Goal: Check status: Check status

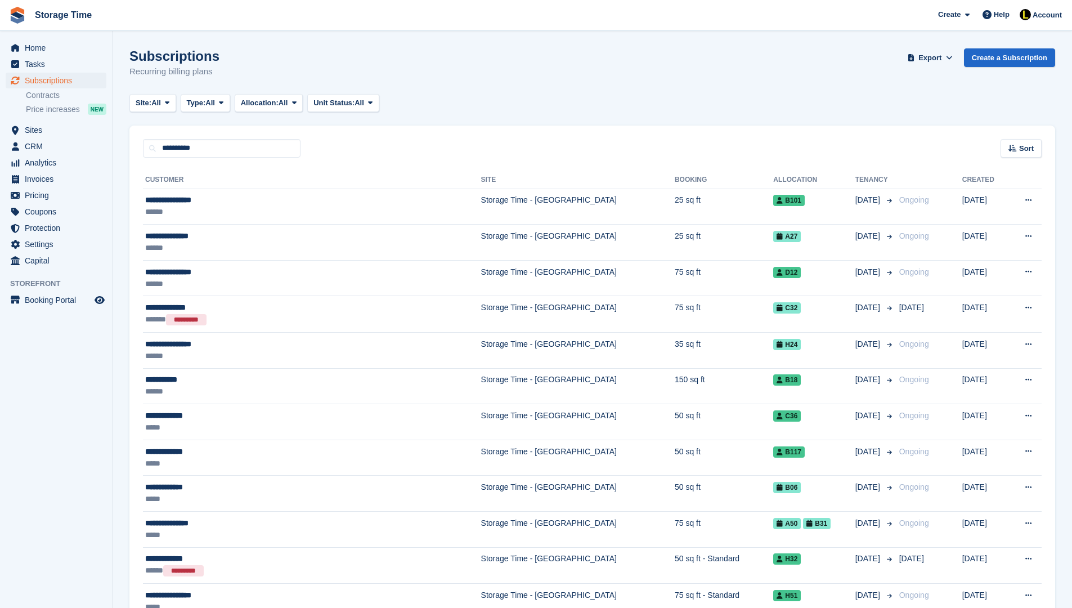
type input "**********"
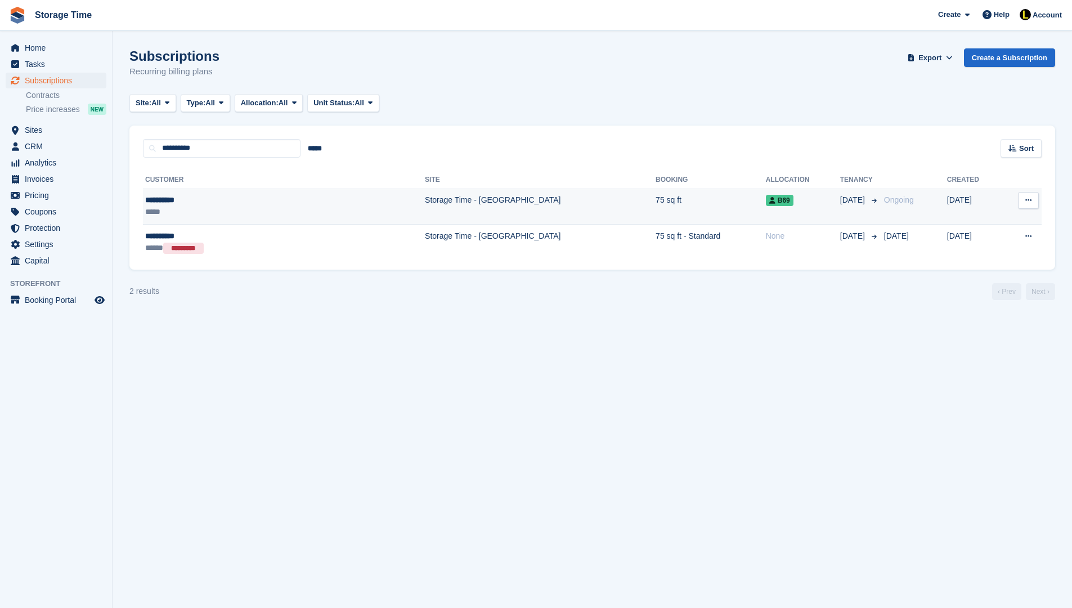
click at [280, 205] on div "**********" at bounding box center [227, 200] width 164 height 12
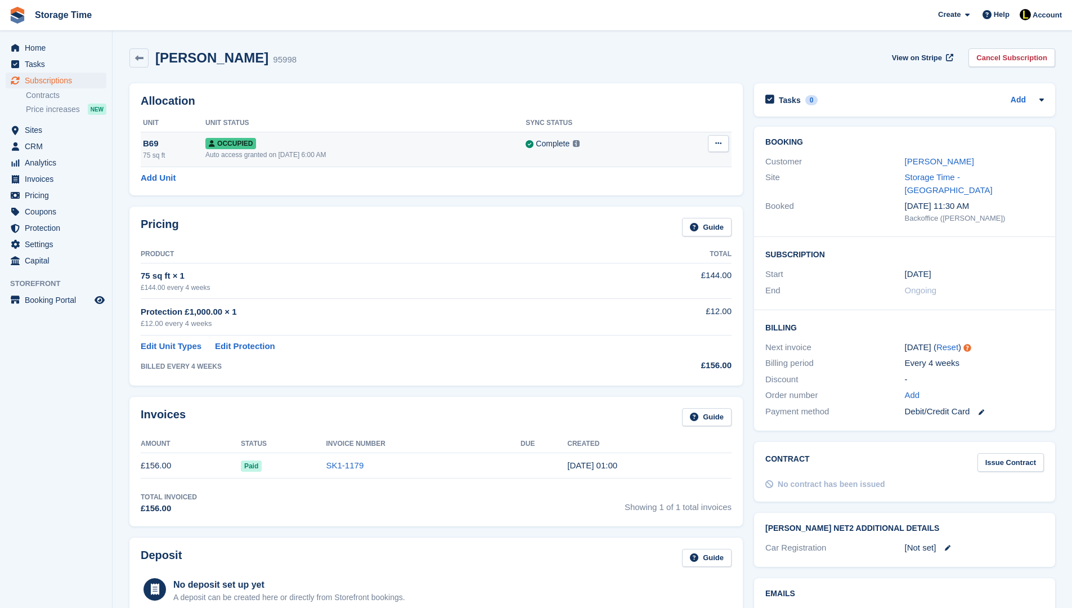
click at [332, 145] on div "Occupied" at bounding box center [365, 143] width 320 height 12
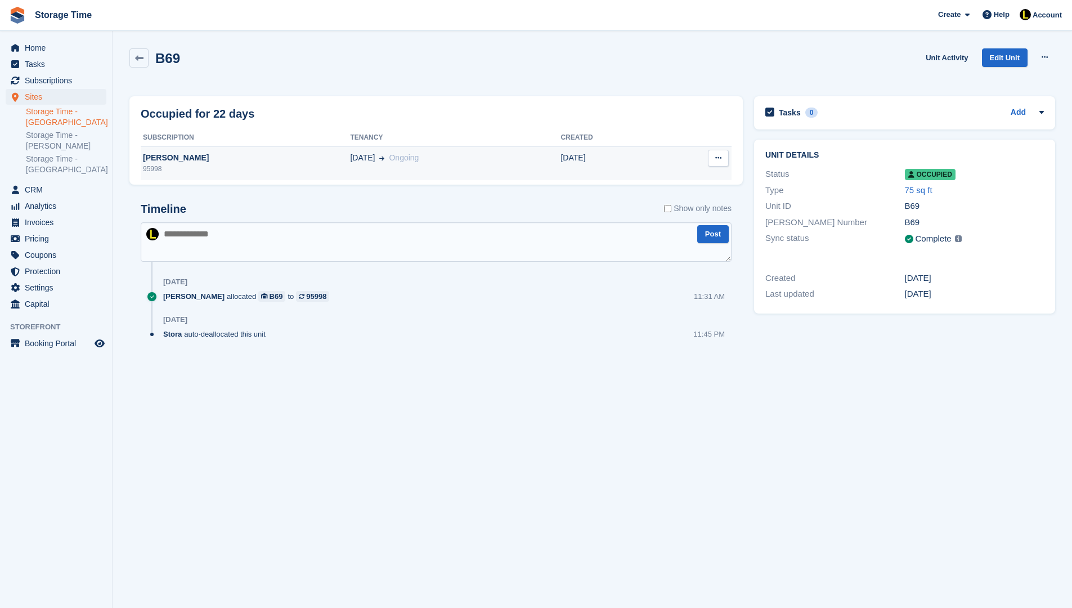
click at [281, 155] on div "[PERSON_NAME]" at bounding box center [245, 158] width 209 height 12
